Goal: Task Accomplishment & Management: Manage account settings

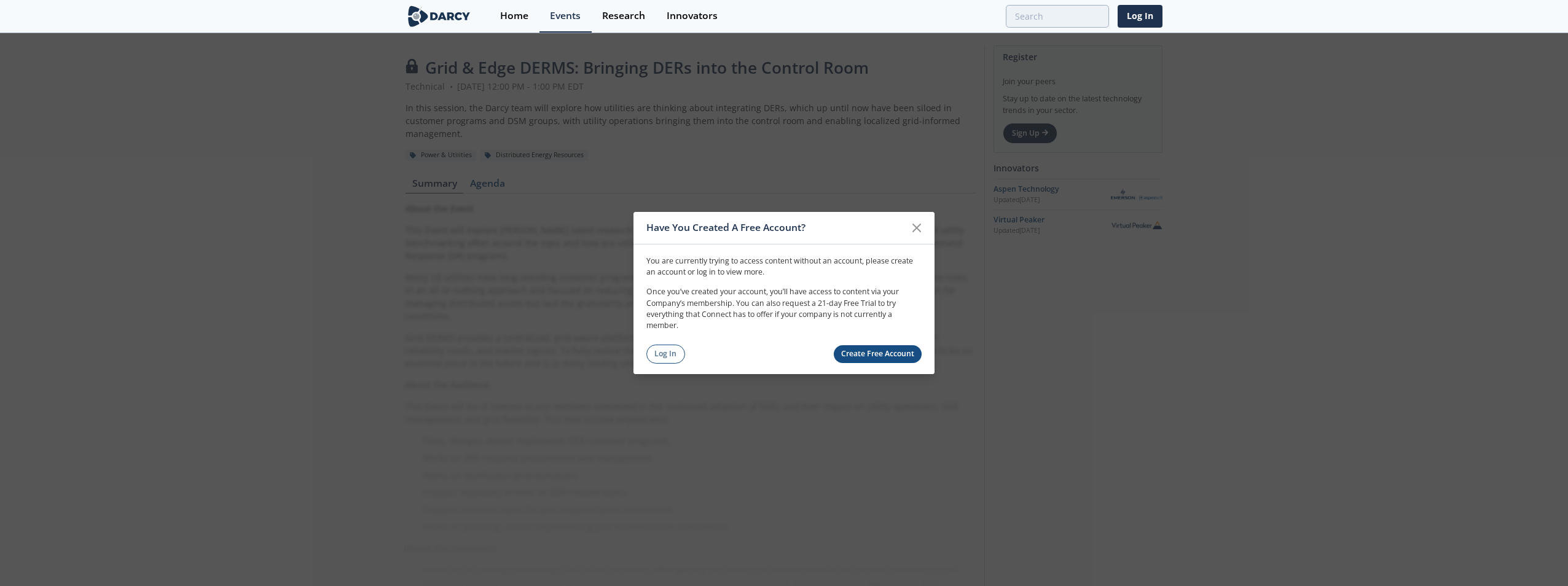
click at [655, 350] on link "Log In" at bounding box center [665, 354] width 39 height 19
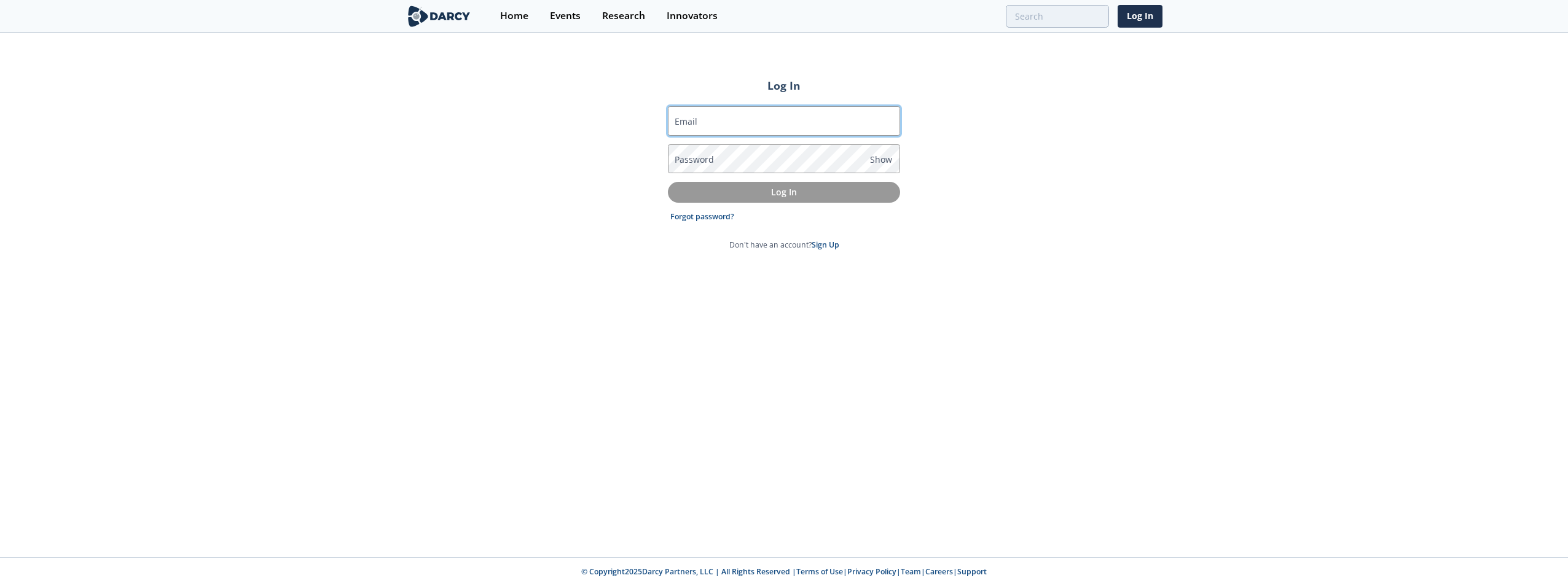
click at [746, 133] on input "Email" at bounding box center [784, 121] width 232 height 29
type input "H"
type input "h"
type input "D"
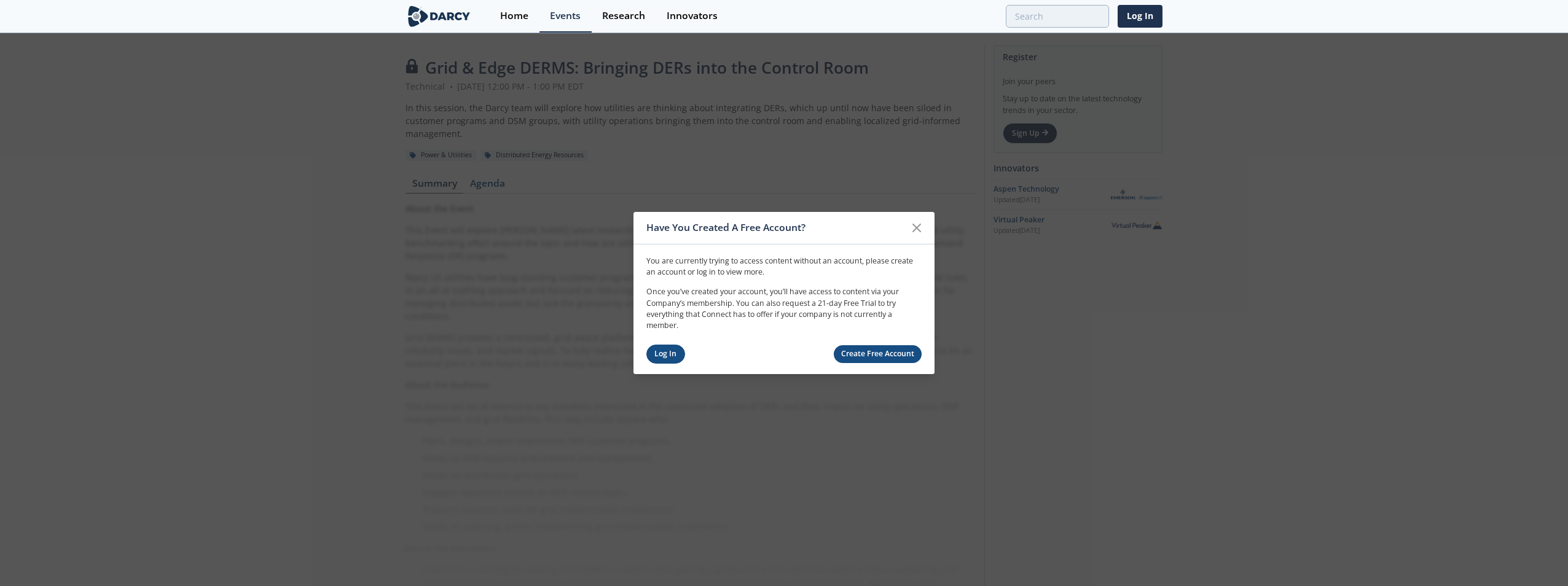
click at [661, 352] on link "Log In" at bounding box center [665, 354] width 39 height 19
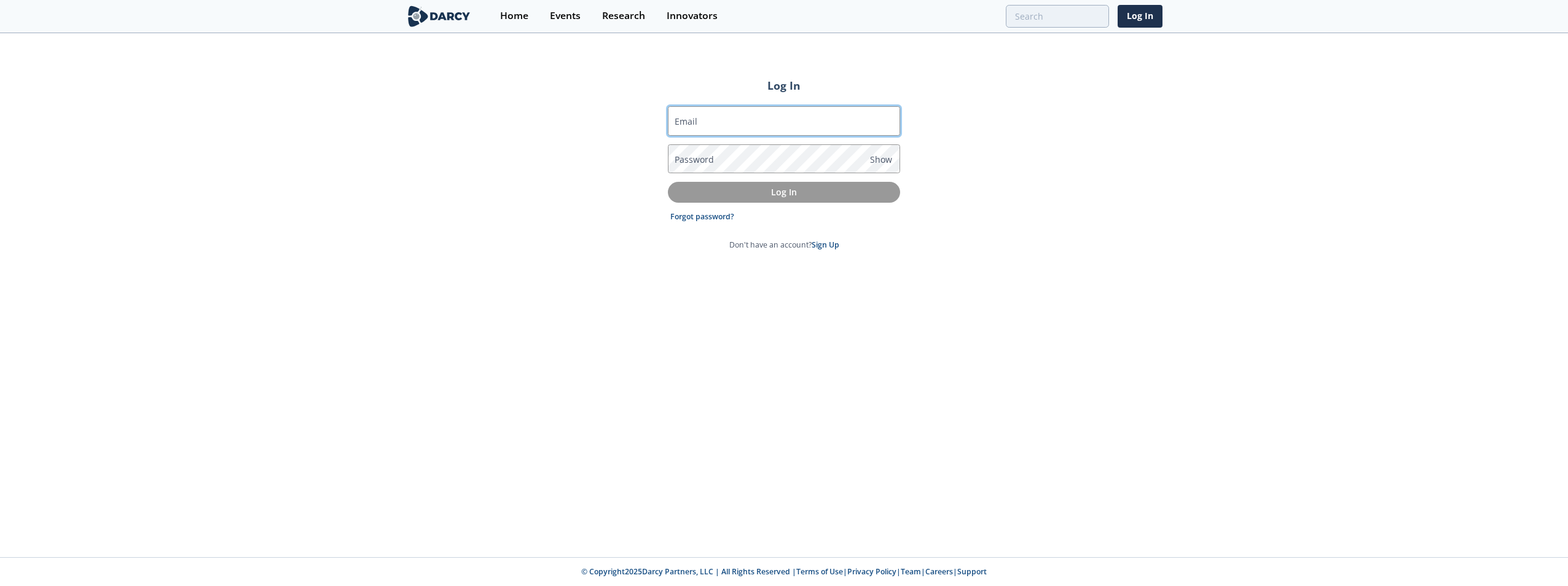
click at [702, 121] on input "Email" at bounding box center [784, 121] width 232 height 29
type input "dholman@firstenergycorp.com"
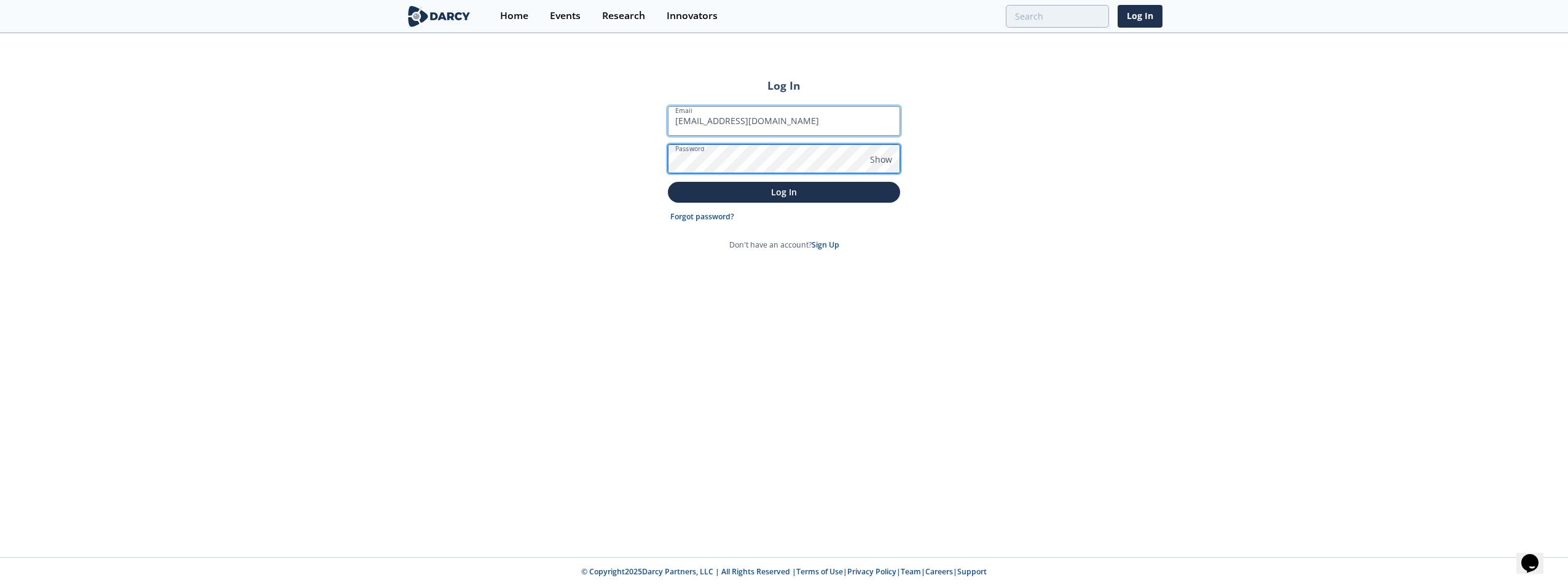
click at [668, 182] on button "Log In" at bounding box center [784, 192] width 232 height 20
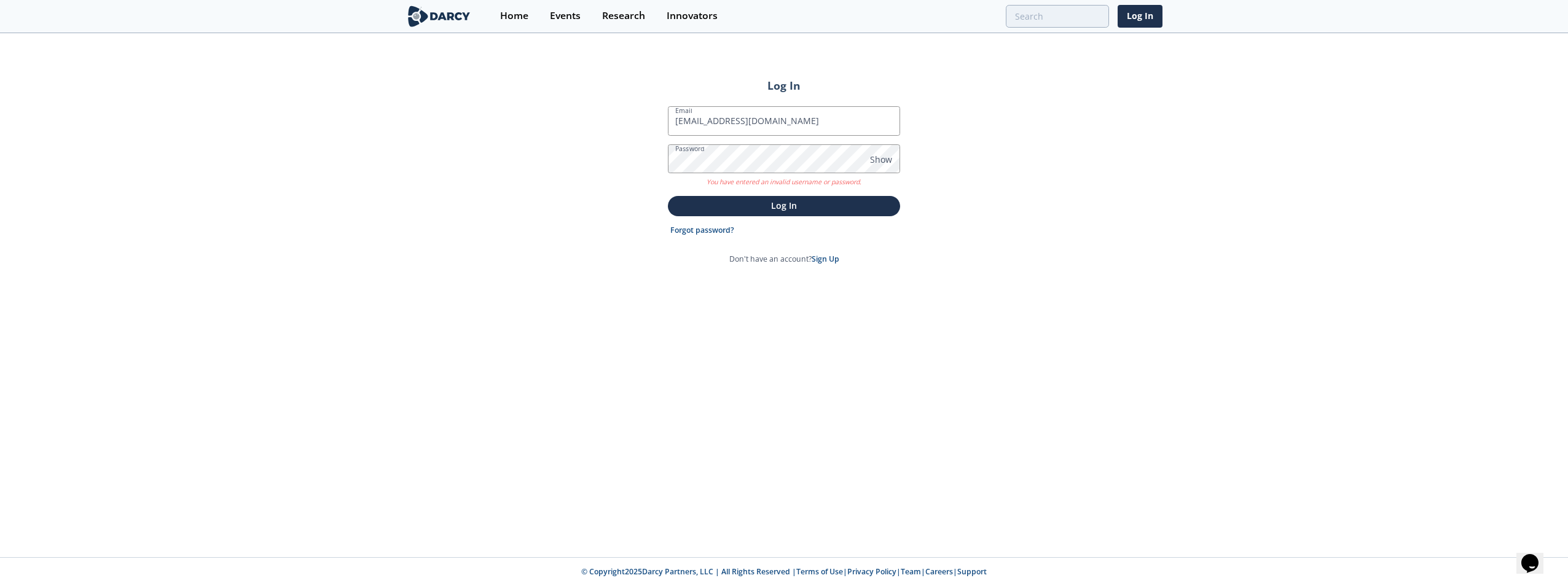
click at [766, 176] on p "You have entered an invalid username or password." at bounding box center [784, 180] width 232 height 14
click at [872, 159] on span "Show" at bounding box center [881, 159] width 22 height 13
click at [514, 164] on div "Log In Email dholman@firstenergycorp.com Password Hide You have entered an inva…" at bounding box center [784, 296] width 1568 height 522
click at [668, 196] on button "Log In" at bounding box center [784, 206] width 232 height 20
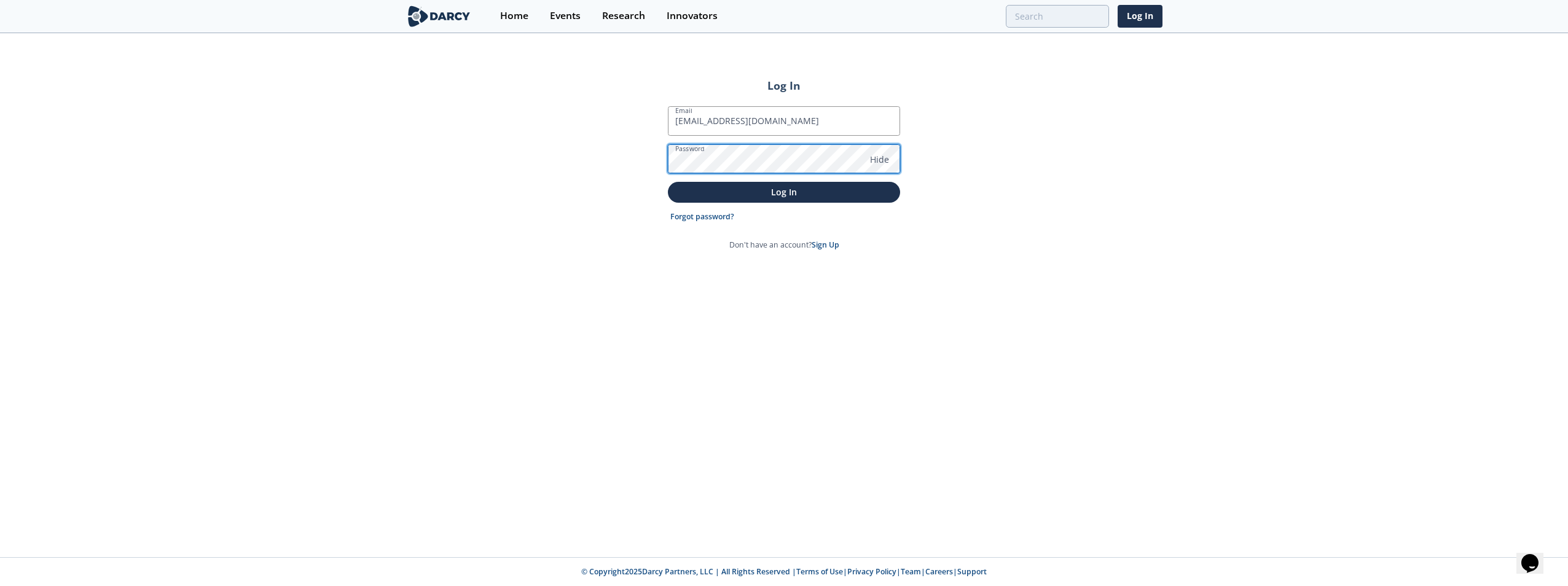
click at [668, 182] on button "Log In" at bounding box center [784, 192] width 232 height 20
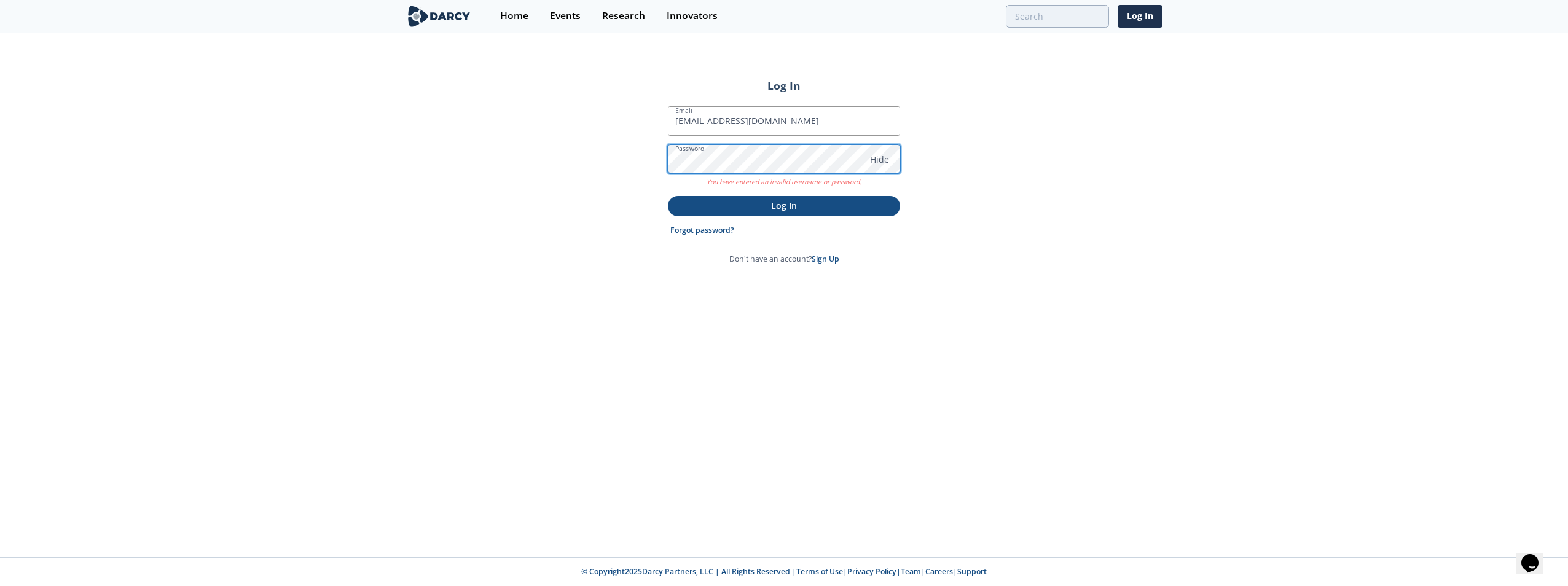
click at [668, 196] on button "Log In" at bounding box center [784, 206] width 232 height 20
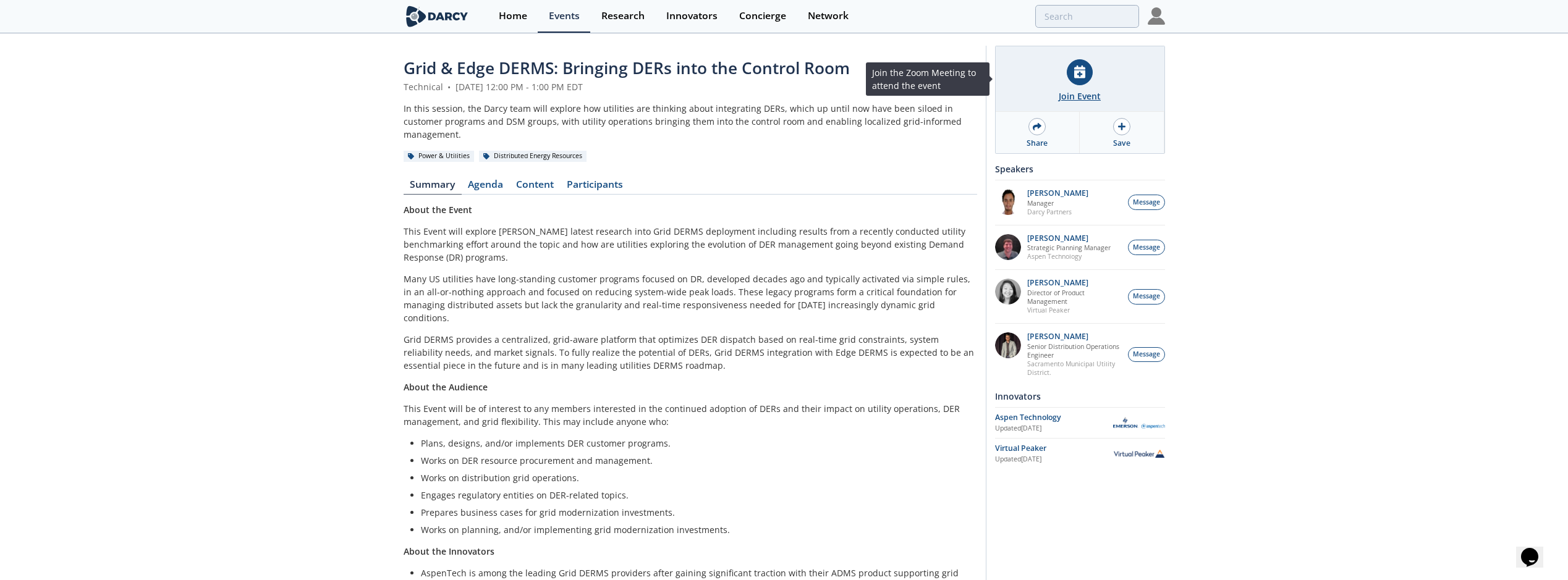
click at [1090, 70] on div at bounding box center [1080, 72] width 26 height 26
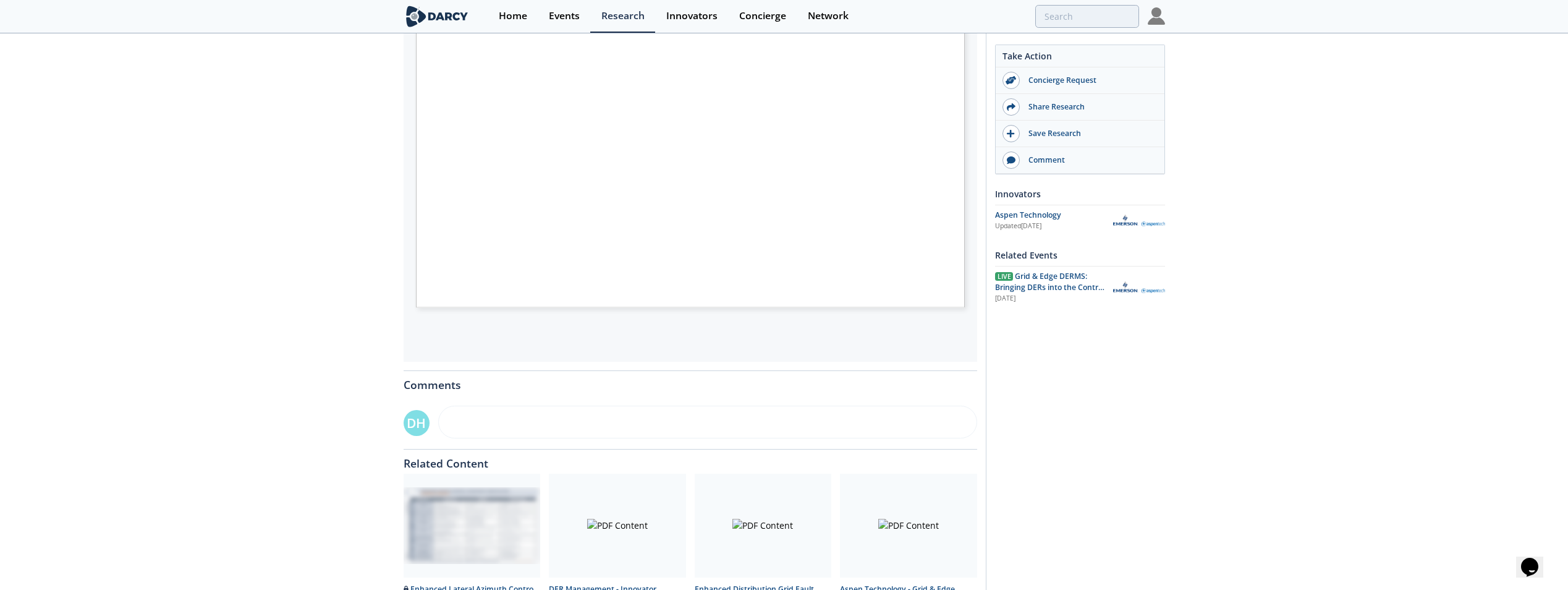
scroll to position [346, 0]
